Goal: Task Accomplishment & Management: Complete application form

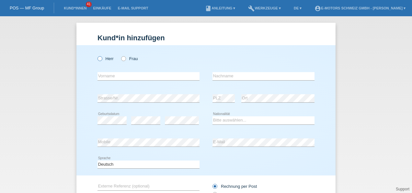
click at [97, 55] on icon at bounding box center [97, 55] width 0 height 0
click at [98, 59] on input "Herr" at bounding box center [100, 58] width 4 height 4
radio input "true"
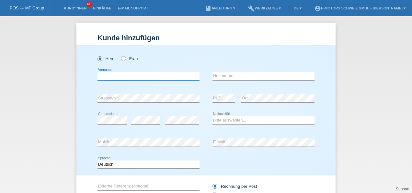
click at [121, 73] on input "text" at bounding box center [149, 76] width 102 height 8
paste input "Joao"
type input "Joao"
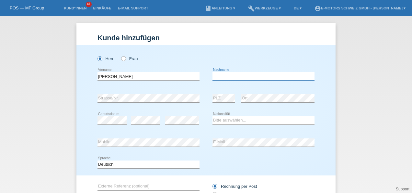
click at [230, 76] on input "text" at bounding box center [264, 76] width 102 height 8
paste input "Rebelo"
type input "Rebelo"
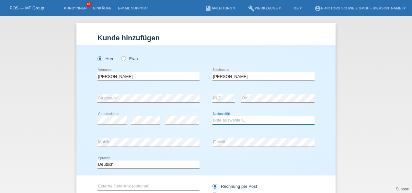
click at [242, 121] on select "Bitte auswählen... Schweiz Deutschland Liechtenstein Österreich ------------ Af…" at bounding box center [264, 120] width 102 height 8
select select "PT"
click at [213, 116] on select "Bitte auswählen... Schweiz Deutschland Liechtenstein Österreich ------------ Af…" at bounding box center [264, 120] width 102 height 8
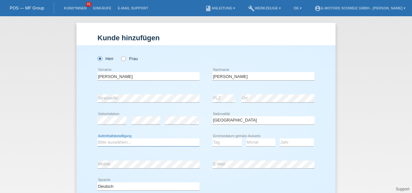
click at [124, 141] on select "Bitte auswählen... C B B - Flüchtlingsstatus Andere" at bounding box center [149, 142] width 102 height 8
select select "B"
click at [98, 138] on select "Bitte auswählen... C B B - Flüchtlingsstatus Andere" at bounding box center [149, 142] width 102 height 8
click at [222, 139] on select "Tag 01 02 03 04 05 06 07 08 09 10 11" at bounding box center [227, 142] width 29 height 8
click at [219, 138] on select "Tag 01 02 03 04 05 06 07 08 09 10 11" at bounding box center [227, 142] width 29 height 8
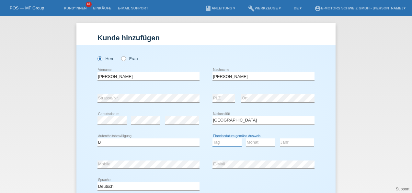
select select "28"
click at [213, 138] on select "Tag 01 02 03 04 05 06 07 08 09 10 11" at bounding box center [227, 142] width 29 height 8
click at [257, 146] on icon at bounding box center [260, 146] width 29 height 0
click at [257, 143] on select "Monat 01 02 03 04 05 06 07 08 09 10 11" at bounding box center [260, 142] width 29 height 8
select select "09"
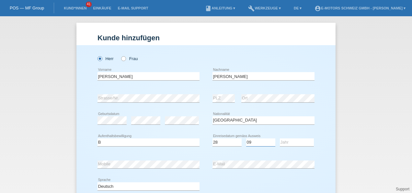
click at [246, 138] on select "Monat 01 02 03 04 05 06 07 08 09 10 11" at bounding box center [260, 142] width 29 height 8
click at [286, 142] on select "Jahr 2025 2024 2023 2022 2021 2020 2019 2018 2017 2016 2015 2014 2013 2012 2011…" at bounding box center [297, 142] width 34 height 8
select select "2001"
click at [280, 138] on select "Jahr 2025 2024 2023 2022 2021 2020 2019 2018 2017 2016 2015 2014 2013 2012 2011…" at bounding box center [297, 142] width 34 height 8
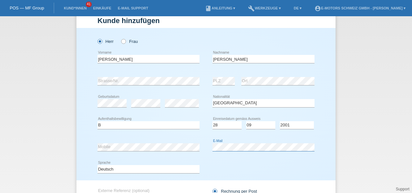
scroll to position [78, 0]
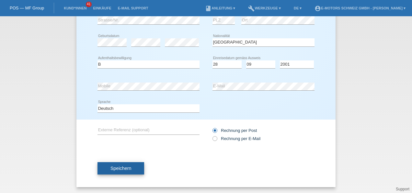
click at [112, 164] on button "Speichern" at bounding box center [121, 168] width 47 height 12
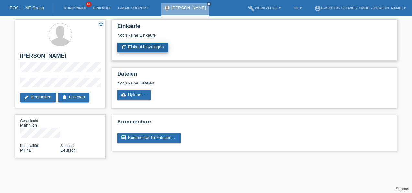
click at [143, 48] on link "add_shopping_cart Einkauf hinzufügen" at bounding box center [142, 47] width 51 height 10
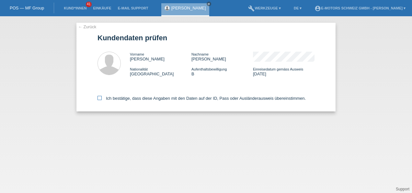
click at [99, 99] on icon at bounding box center [100, 98] width 4 height 4
click at [99, 99] on input "Ich bestätige, dass diese Angaben mit den Daten auf der ID, Pass oder Ausländer…" at bounding box center [100, 98] width 4 height 4
checkbox input "true"
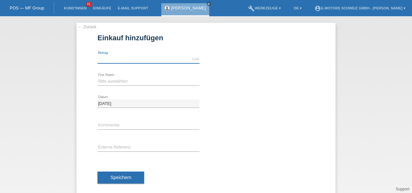
click at [123, 56] on input "text" at bounding box center [149, 59] width 102 height 8
type input "5000.00"
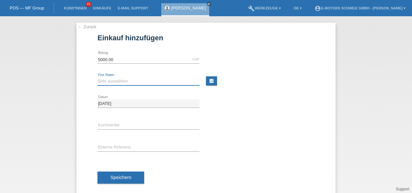
click at [117, 83] on select "Bitte auswählen 12 Raten 24 Raten 36 Raten 48 Raten" at bounding box center [149, 81] width 102 height 8
select select "214"
click at [98, 77] on select "Bitte auswählen 12 Raten 24 Raten 36 Raten 48 Raten" at bounding box center [149, 81] width 102 height 8
click at [104, 125] on input "text" at bounding box center [149, 125] width 102 height 8
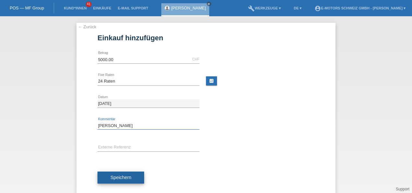
type input "Philippe"
click at [115, 181] on button "Speichern" at bounding box center [121, 177] width 47 height 12
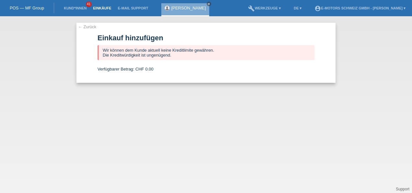
click at [101, 9] on link "Einkäufe" at bounding box center [102, 8] width 25 height 4
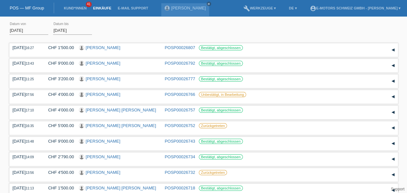
click at [100, 8] on link "Einkäufe" at bounding box center [102, 8] width 25 height 4
click at [131, 7] on link "E-Mail Support" at bounding box center [133, 8] width 37 height 4
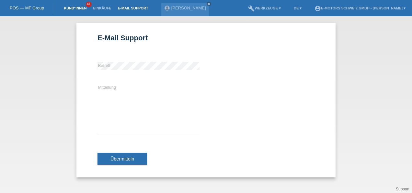
click at [71, 10] on link "Kund*innen" at bounding box center [75, 8] width 29 height 4
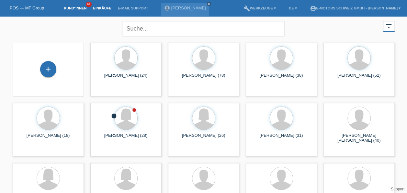
click at [107, 8] on link "Einkäufe" at bounding box center [102, 8] width 25 height 4
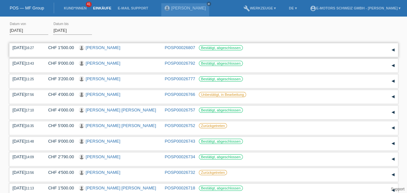
click at [93, 48] on link "[PERSON_NAME]" at bounding box center [103, 47] width 35 height 5
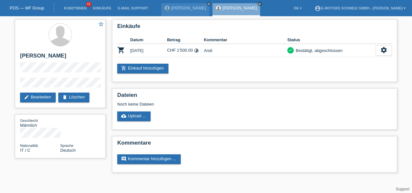
click at [108, 6] on li "Einkäufe" at bounding box center [102, 8] width 25 height 17
click at [107, 8] on link "Einkäufe" at bounding box center [102, 8] width 25 height 4
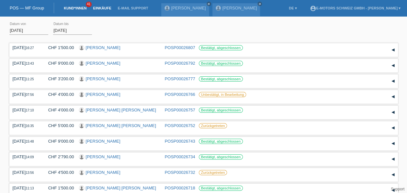
click at [78, 7] on link "Kund*innen" at bounding box center [75, 8] width 29 height 4
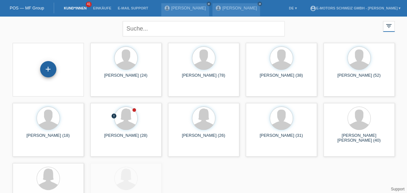
click at [51, 70] on div "+" at bounding box center [48, 69] width 16 height 16
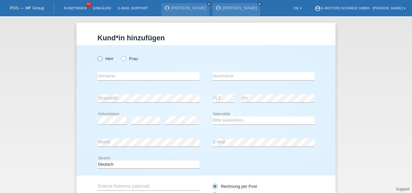
click at [97, 55] on icon at bounding box center [97, 55] width 0 height 0
click at [98, 59] on input "Herr" at bounding box center [100, 58] width 4 height 4
radio input "true"
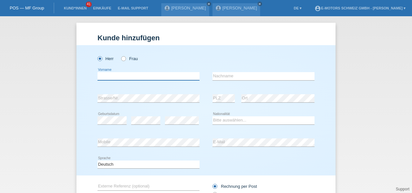
click at [104, 76] on input "text" at bounding box center [149, 76] width 102 height 8
paste input "[PERSON_NAME]"
type input "[PERSON_NAME]"
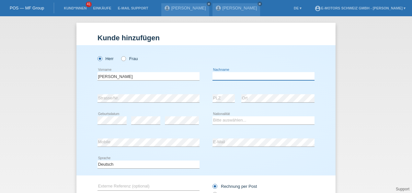
click at [237, 76] on input "text" at bounding box center [264, 76] width 102 height 8
paste input "Suter"
type input "Suter"
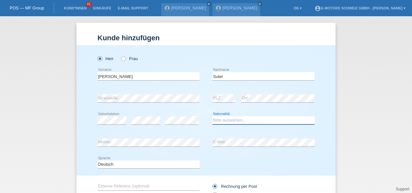
click at [218, 119] on select "Bitte auswählen... Schweiz Deutschland Liechtenstein Österreich ------------ Af…" at bounding box center [264, 120] width 102 height 8
select select "CH"
click at [213, 116] on select "Bitte auswählen... Schweiz Deutschland Liechtenstein Österreich ------------ Af…" at bounding box center [264, 120] width 102 height 8
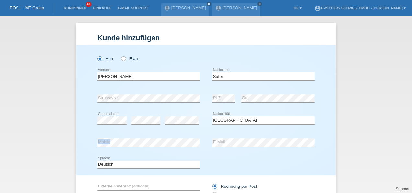
click at [146, 145] on div "error Mobile" at bounding box center [149, 142] width 102 height 8
drag, startPoint x: 146, startPoint y: 146, endPoint x: 71, endPoint y: 142, distance: 75.3
click at [71, 142] on div "Kund*in hinzufügen Kunde hinzufügen Kundin hinzufügen Herr Frau Anton error Vor…" at bounding box center [206, 104] width 412 height 176
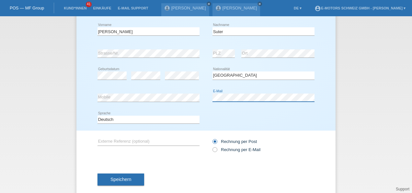
scroll to position [56, 0]
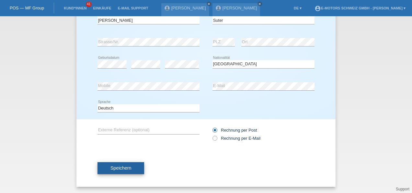
click at [98, 167] on button "Speichern" at bounding box center [121, 168] width 47 height 12
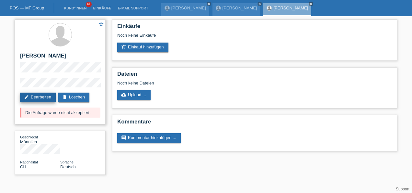
click at [35, 95] on link "edit Bearbeiten" at bounding box center [38, 97] width 36 height 10
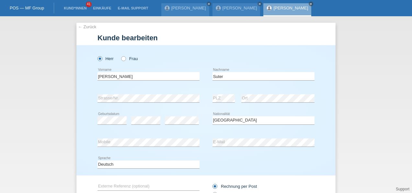
select select "CH"
click at [43, 137] on div "← Zurück [PERSON_NAME] bearbeiten [PERSON_NAME] Frau Anton error Vorname [PERSO…" at bounding box center [206, 104] width 412 height 176
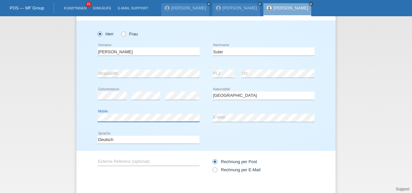
scroll to position [56, 0]
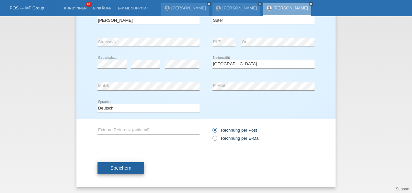
click at [100, 169] on button "Speichern" at bounding box center [121, 168] width 47 height 12
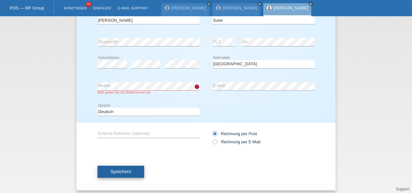
click at [116, 174] on button "Speichern" at bounding box center [121, 171] width 47 height 12
click at [101, 80] on div "error Mobile Bitte geben Sie die Mobilnummer ein" at bounding box center [149, 88] width 102 height 26
click at [111, 172] on span "Speichern" at bounding box center [121, 171] width 21 height 5
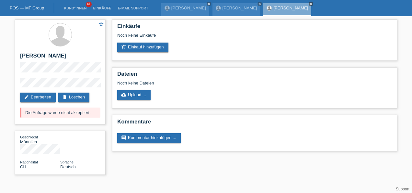
click at [309, 4] on icon "close" at bounding box center [310, 3] width 3 height 3
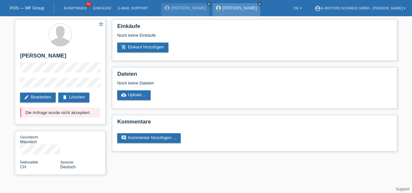
click at [258, 4] on icon "close" at bounding box center [259, 3] width 3 height 3
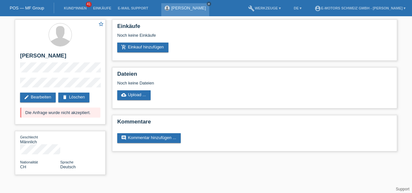
click at [207, 3] on icon "close" at bounding box center [208, 3] width 3 height 3
click at [110, 6] on li "Einkäufe" at bounding box center [102, 8] width 25 height 17
click at [103, 7] on link "Einkäufe" at bounding box center [102, 8] width 25 height 4
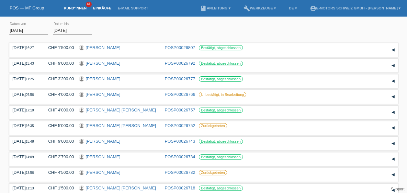
click at [71, 7] on link "Kund*innen" at bounding box center [75, 8] width 29 height 4
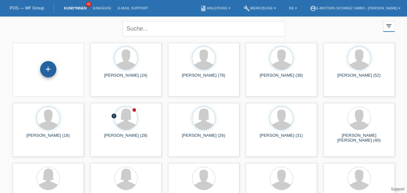
click at [43, 70] on div "+" at bounding box center [49, 69] width 16 height 11
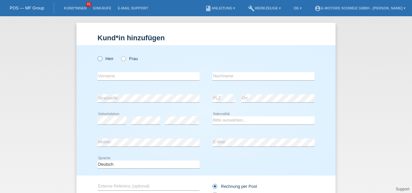
click at [97, 55] on icon at bounding box center [97, 55] width 0 height 0
click at [98, 60] on input "Herr" at bounding box center [100, 58] width 4 height 4
radio input "true"
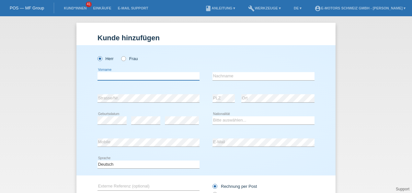
click at [110, 80] on input "text" at bounding box center [149, 76] width 102 height 8
paste input "Arumlmaran"
type input "Arumlmaran"
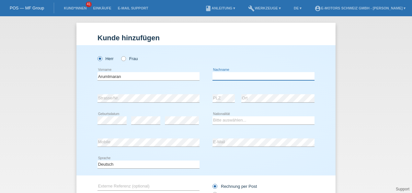
click at [233, 77] on input "text" at bounding box center [264, 76] width 102 height 8
paste input "Thiagarajah"
type input "Thiagarajah"
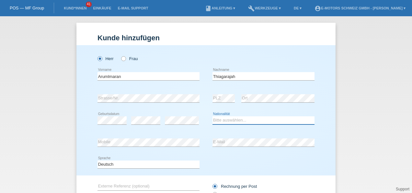
click at [223, 119] on select "Bitte auswählen... Schweiz Deutschland Liechtenstein Österreich ------------ Af…" at bounding box center [264, 120] width 102 height 8
select select "CH"
click at [213, 116] on select "Bitte auswählen... Schweiz Deutschland Liechtenstein Österreich ------------ Af…" at bounding box center [264, 120] width 102 height 8
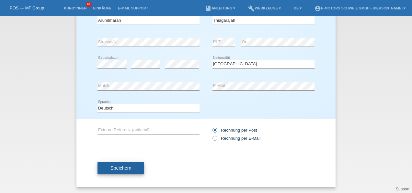
click at [100, 170] on button "Speichern" at bounding box center [121, 168] width 47 height 12
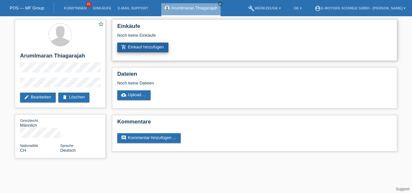
click at [139, 44] on link "add_shopping_cart Einkauf hinzufügen" at bounding box center [142, 47] width 51 height 10
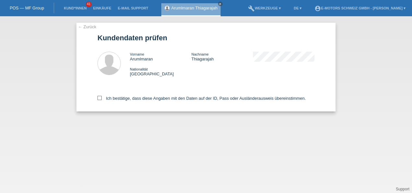
click at [99, 97] on icon at bounding box center [100, 98] width 4 height 4
click at [99, 97] on input "Ich bestätige, dass diese Angaben mit den Daten auf der ID, Pass oder Ausländer…" at bounding box center [100, 98] width 4 height 4
checkbox input "true"
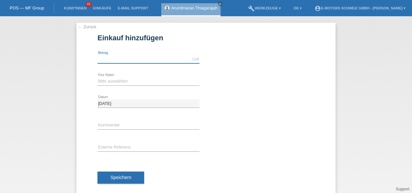
click at [133, 60] on input "text" at bounding box center [149, 59] width 102 height 8
type input "5000.00"
click at [41, 74] on div "← Zurück Einkauf hinzufügen Verfügbarer Betrag: 5000.00 CHF error Betrag" at bounding box center [206, 104] width 412 height 176
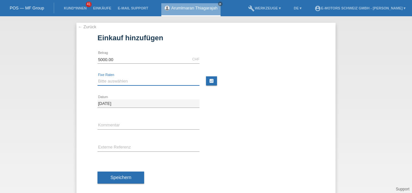
click at [111, 78] on select "Bitte auswählen 12 Raten 24 Raten 36 Raten 48 Raten" at bounding box center [149, 81] width 102 height 8
select select "214"
click at [98, 77] on select "Bitte auswählen 12 Raten 24 Raten 36 Raten 48 Raten" at bounding box center [149, 81] width 102 height 8
click at [115, 120] on div "error Kommentar" at bounding box center [149, 125] width 102 height 22
click at [115, 124] on input "text" at bounding box center [149, 125] width 102 height 8
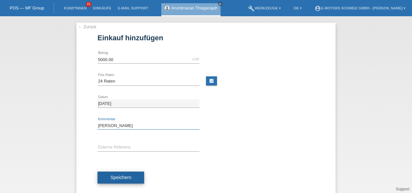
type input "Philippe"
click at [114, 179] on span "Speichern" at bounding box center [121, 176] width 21 height 5
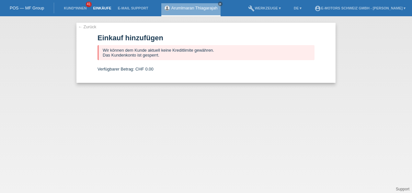
click at [99, 6] on link "Einkäufe" at bounding box center [102, 8] width 25 height 4
